Goal: Information Seeking & Learning: Learn about a topic

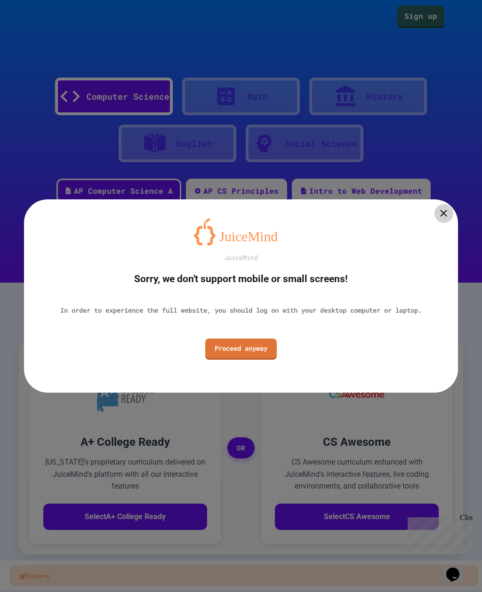
click at [219, 351] on link "Proceed anyway" at bounding box center [240, 349] width 71 height 21
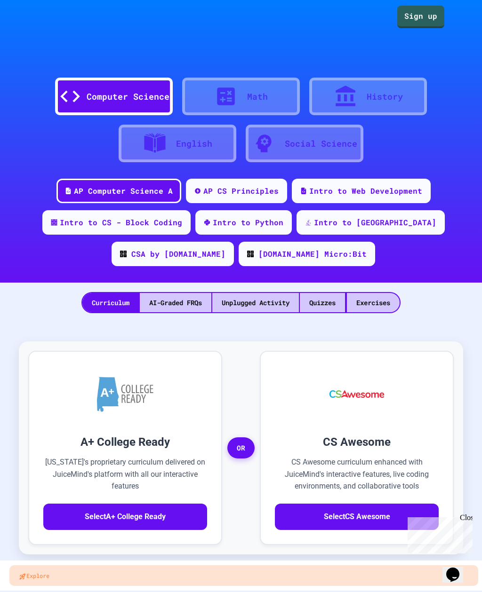
click at [42, 224] on div "Intro to CS - Block Coding" at bounding box center [116, 222] width 148 height 24
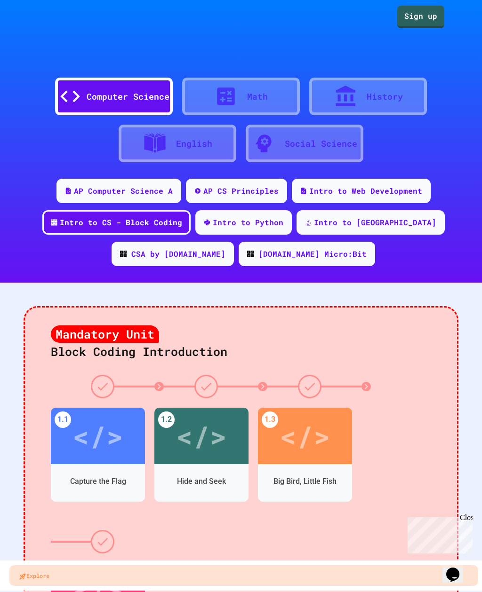
click at [318, 186] on div "Intro to Web Development" at bounding box center [365, 190] width 113 height 11
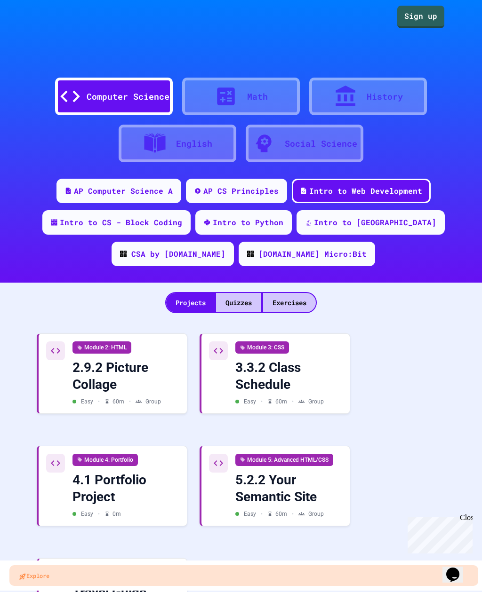
click at [55, 381] on div "Module 2: HTML 2.9.2 Picture Collage Easy • 60 m • Group" at bounding box center [112, 373] width 133 height 64
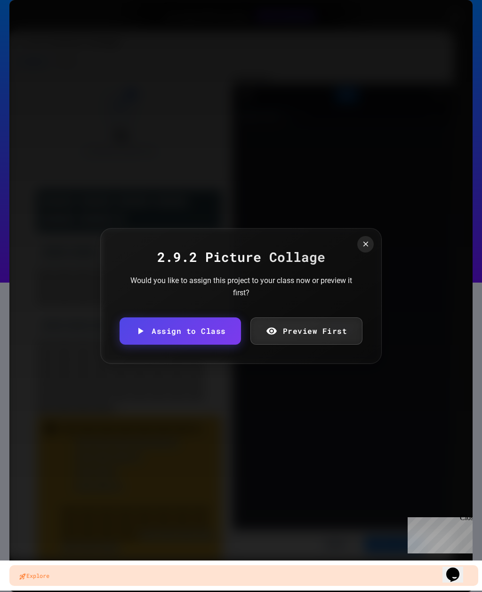
click at [281, 338] on link "Preview First" at bounding box center [306, 330] width 112 height 27
